Goal: Feedback & Contribution: Submit feedback/report problem

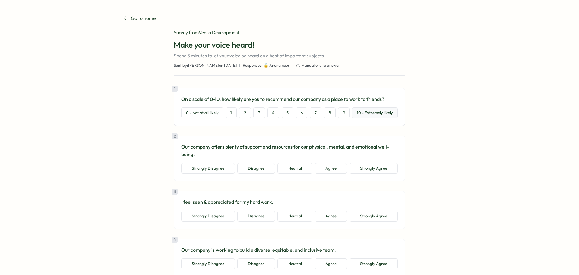
click at [364, 116] on button "10 - Extremely likely" at bounding box center [375, 112] width 46 height 11
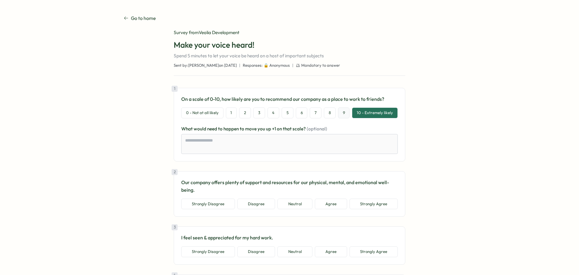
click at [345, 114] on button "9" at bounding box center [344, 112] width 12 height 11
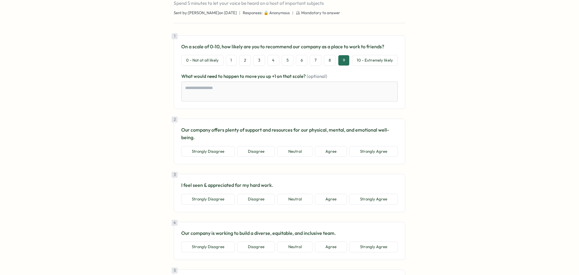
scroll to position [60, 0]
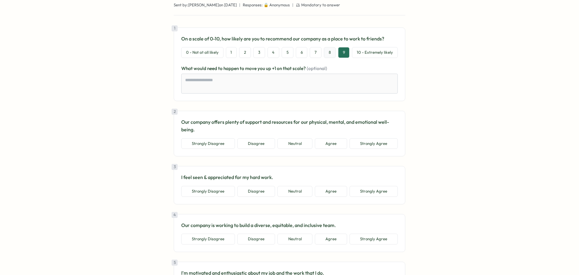
click at [327, 51] on button "8" at bounding box center [330, 52] width 12 height 11
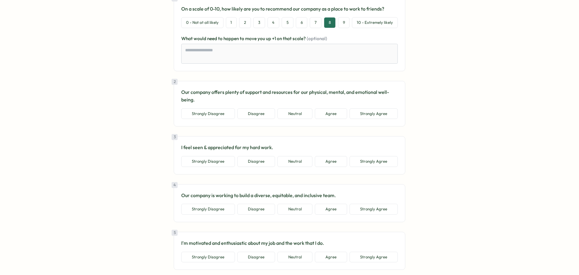
scroll to position [91, 0]
click at [324, 115] on button "Agree" at bounding box center [331, 113] width 32 height 11
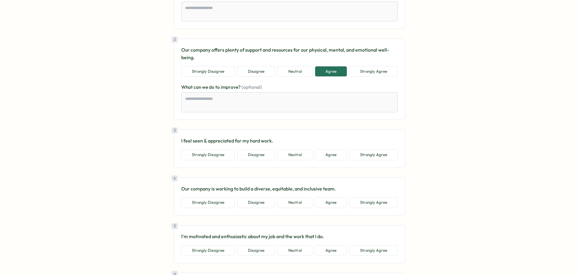
scroll to position [151, 0]
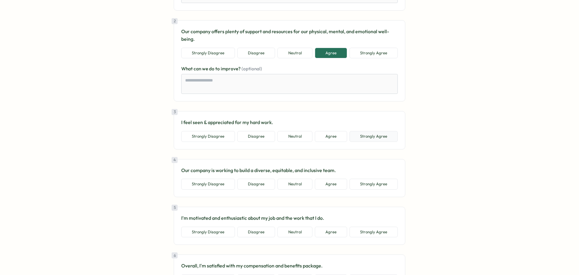
click at [362, 139] on button "Strongly Agree" at bounding box center [374, 136] width 48 height 11
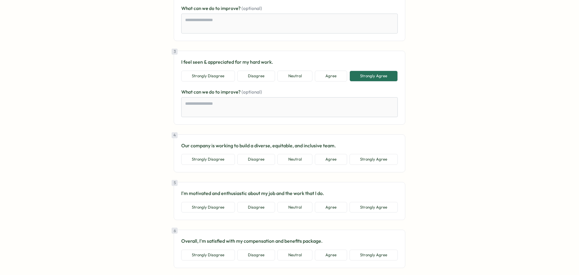
scroll to position [241, 0]
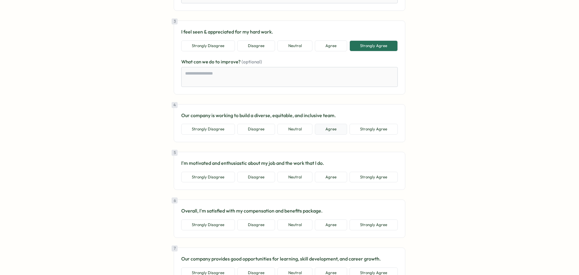
click at [339, 129] on button "Agree" at bounding box center [331, 129] width 32 height 11
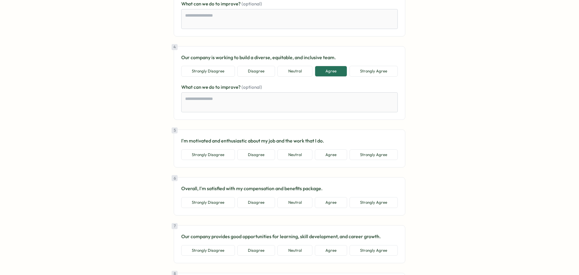
scroll to position [302, 0]
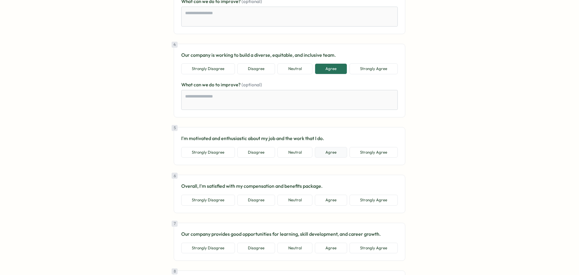
click at [329, 157] on button "Agree" at bounding box center [331, 152] width 32 height 11
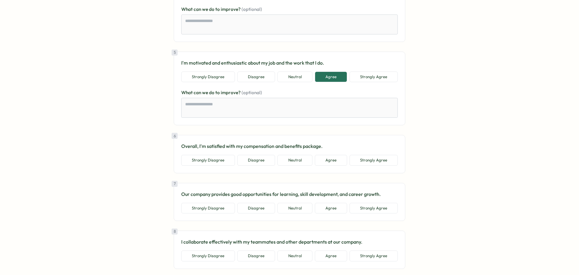
scroll to position [392, 0]
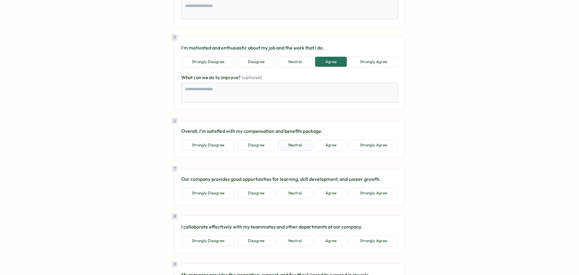
click at [298, 146] on button "Neutral" at bounding box center [295, 145] width 35 height 11
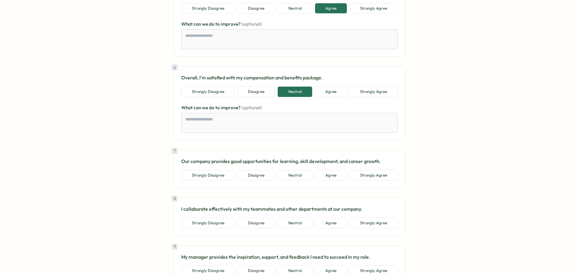
scroll to position [453, 0]
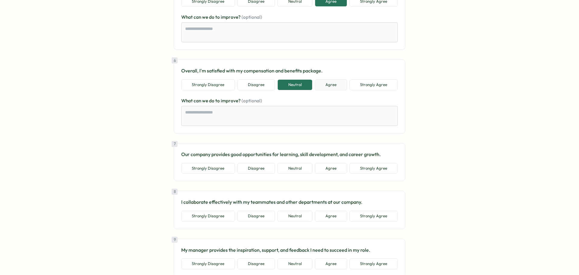
click at [323, 88] on button "Agree" at bounding box center [331, 84] width 32 height 11
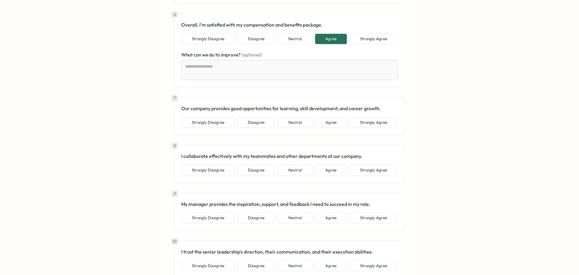
scroll to position [513, 0]
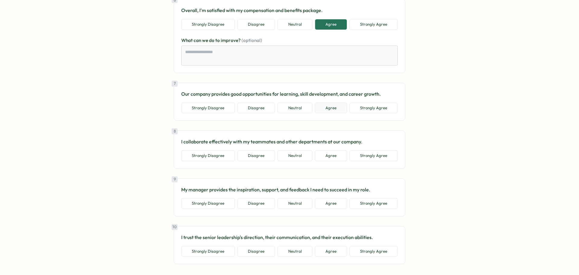
click at [336, 111] on button "Agree" at bounding box center [331, 108] width 32 height 11
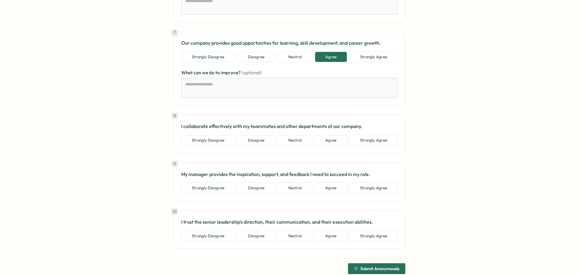
scroll to position [573, 0]
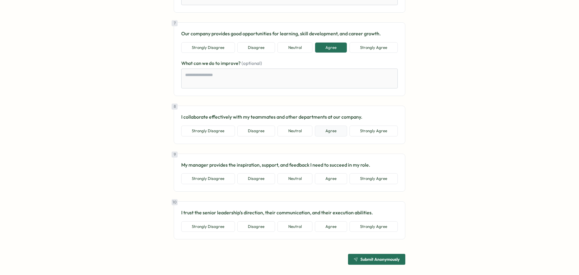
click at [330, 131] on button "Agree" at bounding box center [331, 131] width 32 height 11
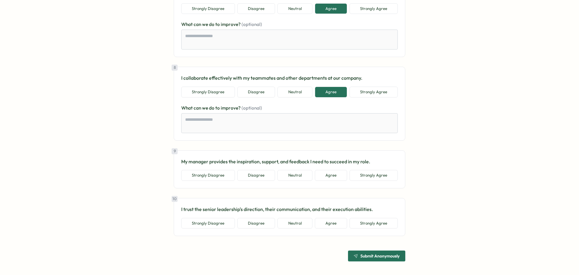
scroll to position [613, 0]
click at [336, 176] on button "Agree" at bounding box center [331, 174] width 32 height 11
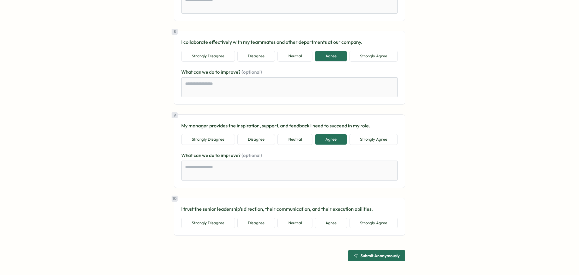
scroll to position [649, 0]
click at [329, 224] on button "Agree" at bounding box center [331, 222] width 32 height 11
type textarea "*"
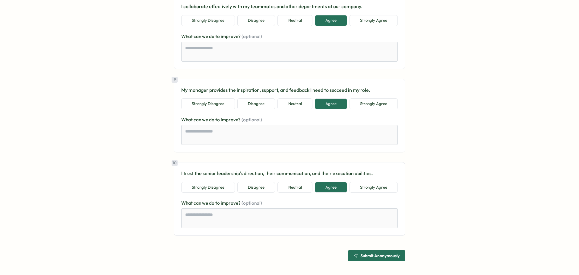
scroll to position [684, 0]
click at [372, 259] on span "Submit Anonymously" at bounding box center [377, 255] width 46 height 10
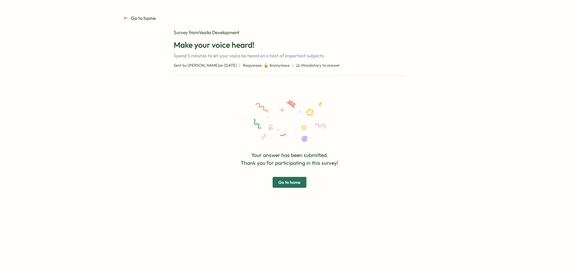
scroll to position [0, 0]
click at [289, 184] on span "Go to home" at bounding box center [289, 182] width 22 height 10
